Goal: Transaction & Acquisition: Purchase product/service

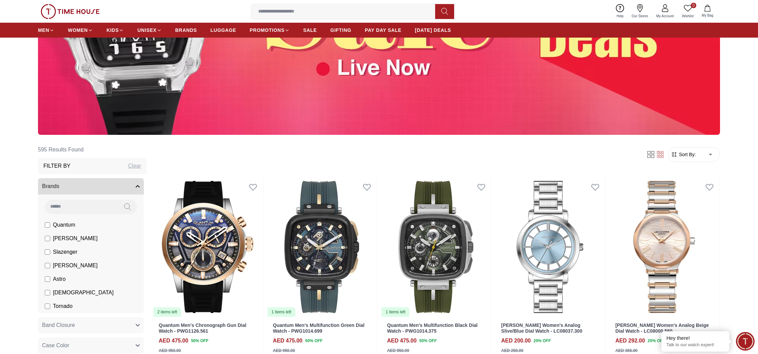
scroll to position [208, 0]
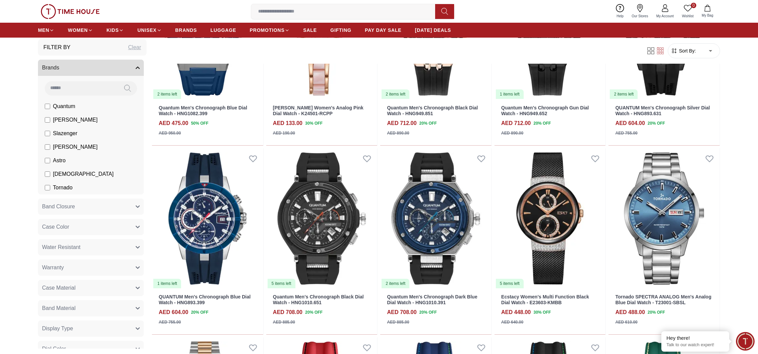
scroll to position [14, 0]
click at [140, 69] on button "Brands" at bounding box center [91, 68] width 106 height 16
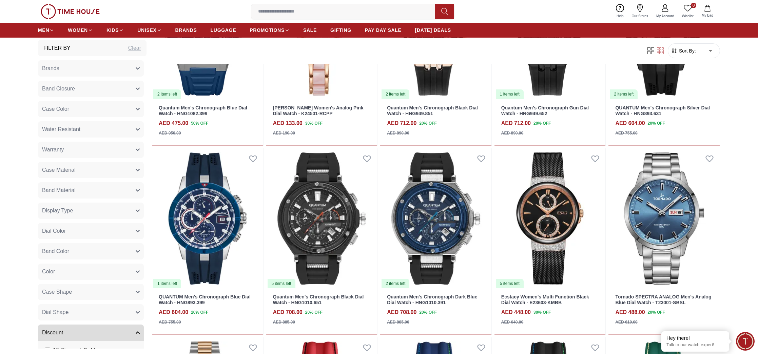
drag, startPoint x: 137, startPoint y: 69, endPoint x: 134, endPoint y: 70, distance: 3.4
click at [137, 69] on icon "button" at bounding box center [137, 69] width 3 height 2
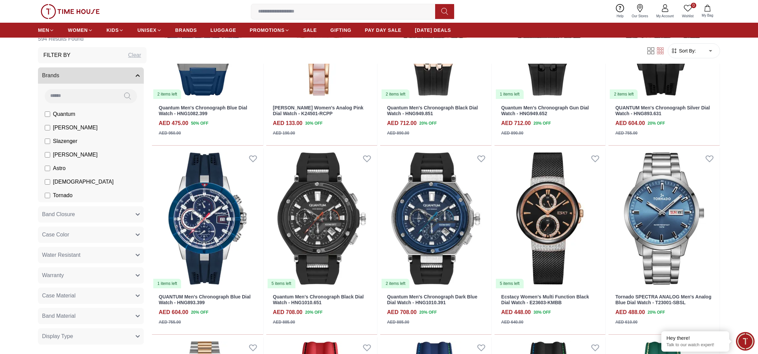
scroll to position [0, 0]
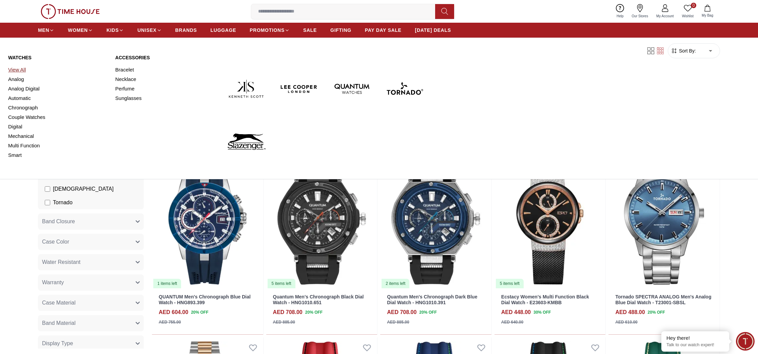
click at [21, 67] on link "View All" at bounding box center [57, 69] width 99 height 9
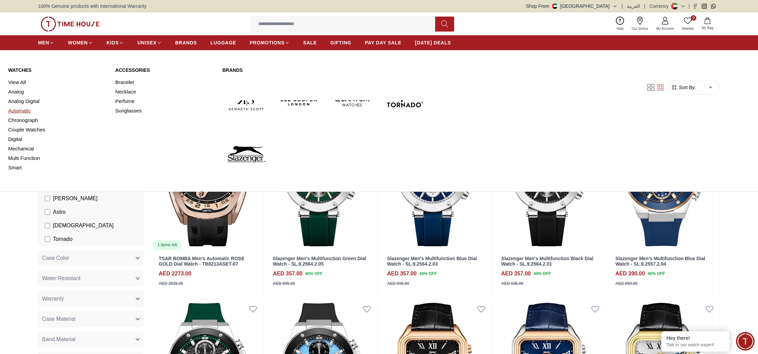
click at [23, 111] on link "Automatic" at bounding box center [57, 110] width 99 height 9
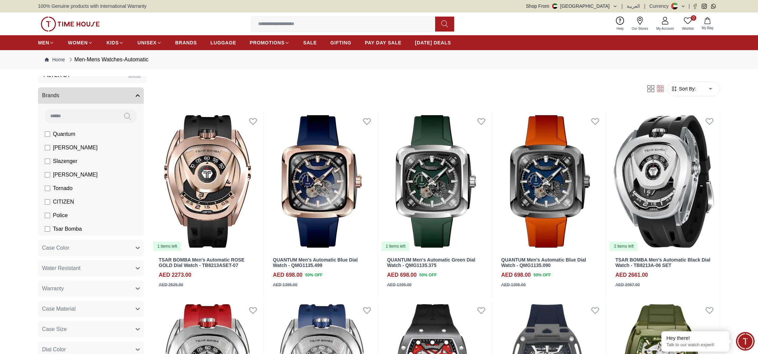
scroll to position [26, 0]
click at [129, 115] on icon at bounding box center [127, 116] width 7 height 8
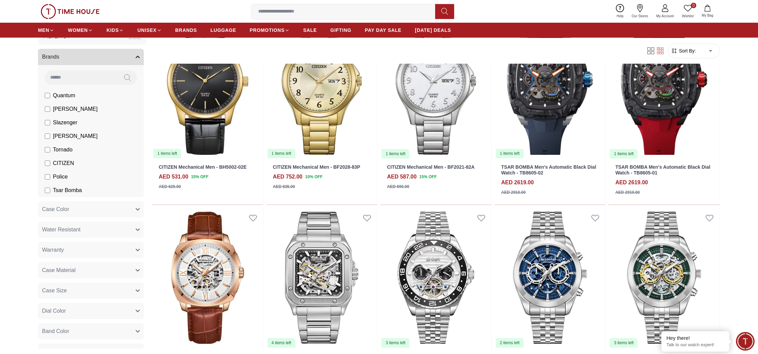
scroll to position [497, 0]
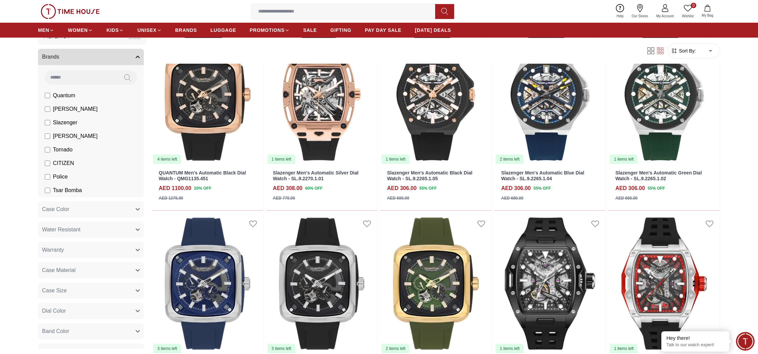
scroll to position [1317, 0]
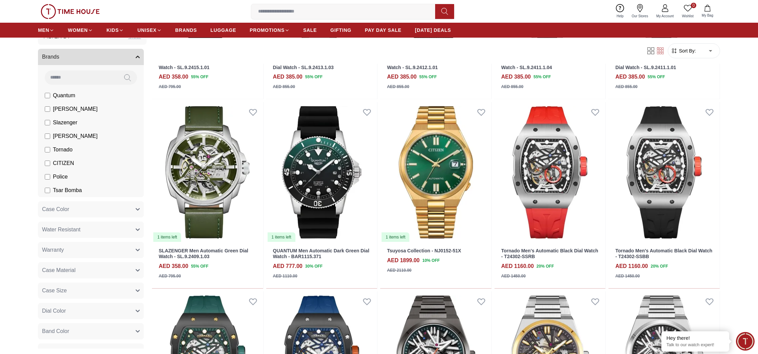
scroll to position [1902, 0]
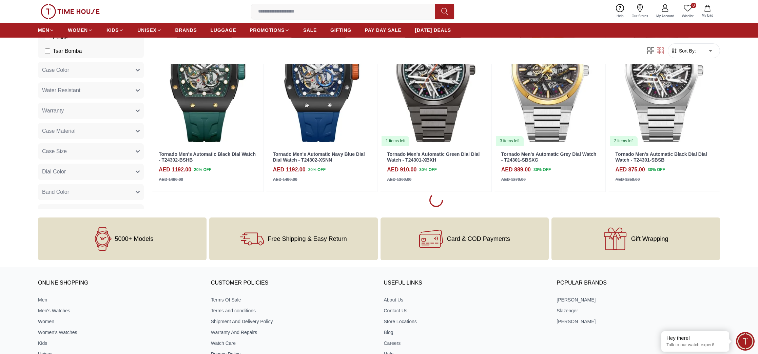
scroll to position [2225, 0]
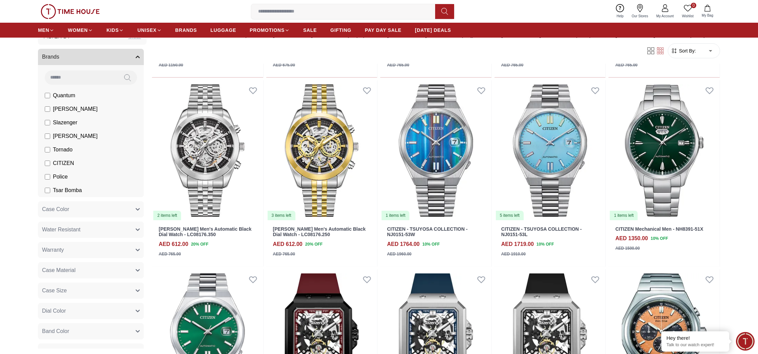
scroll to position [776, 0]
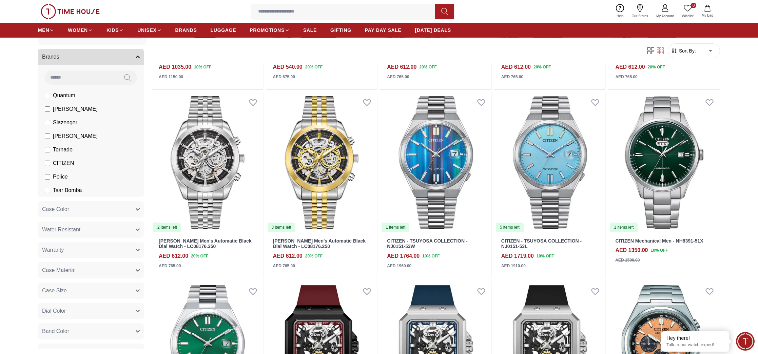
click at [78, 80] on input at bounding box center [81, 78] width 73 height 14
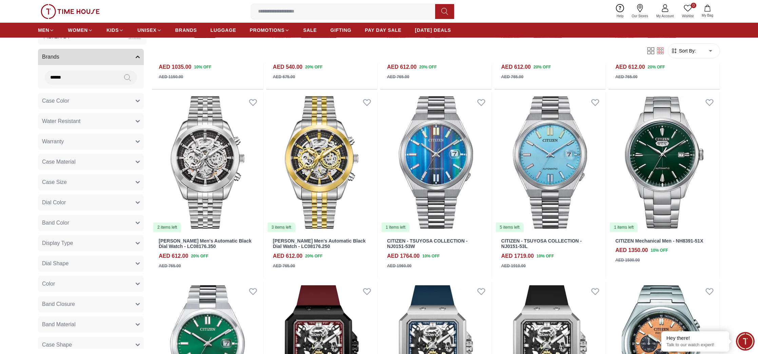
type input "******"
click at [131, 81] on button at bounding box center [127, 78] width 19 height 14
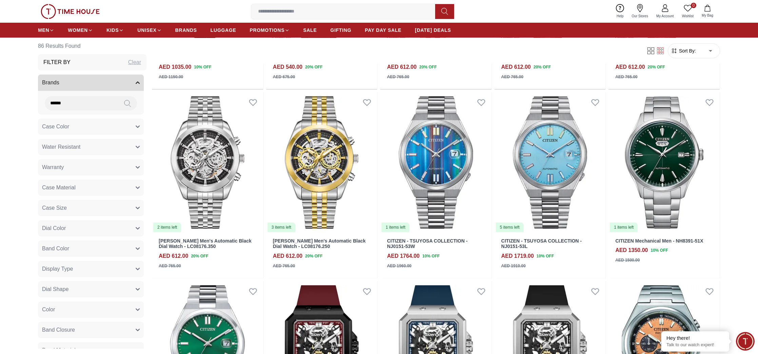
click at [296, 10] on input at bounding box center [345, 12] width 189 height 14
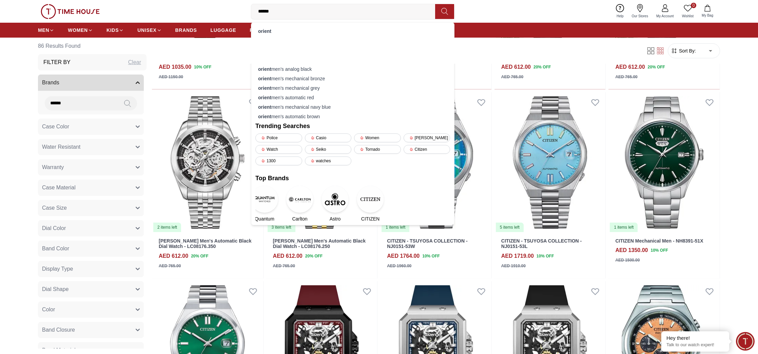
type input "******"
click at [443, 10] on icon at bounding box center [444, 11] width 7 height 8
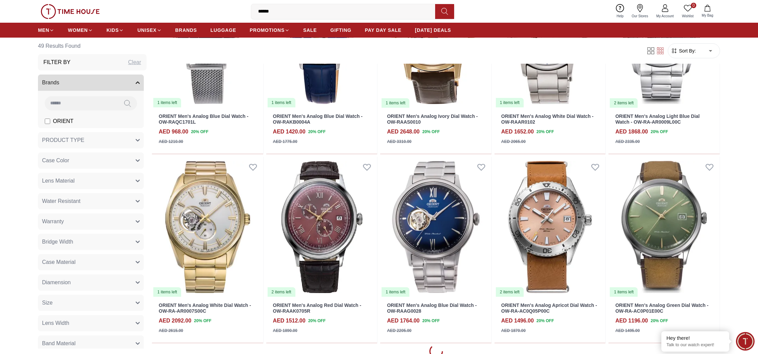
scroll to position [655, 0]
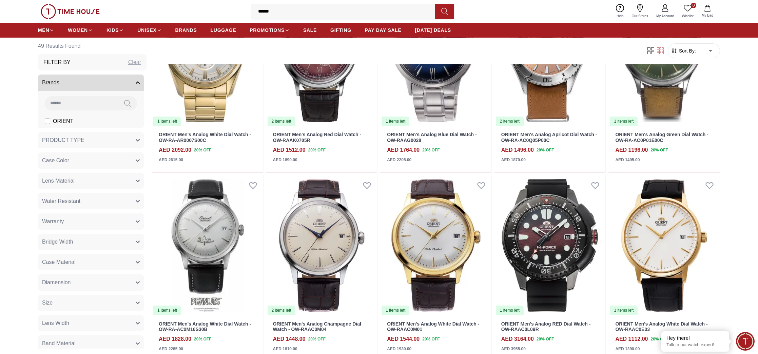
scroll to position [797, 0]
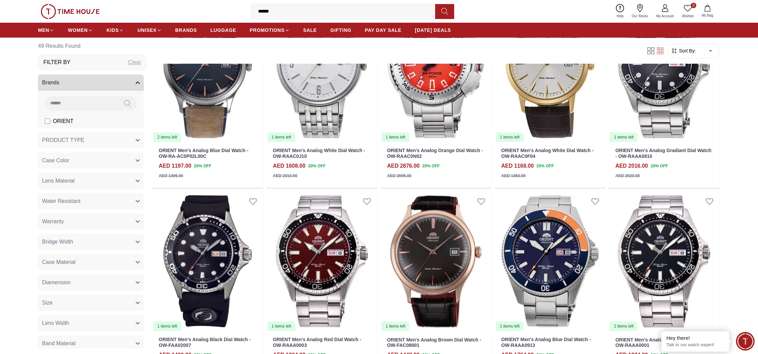
scroll to position [1429, 0]
